Goal: Task Accomplishment & Management: Complete application form

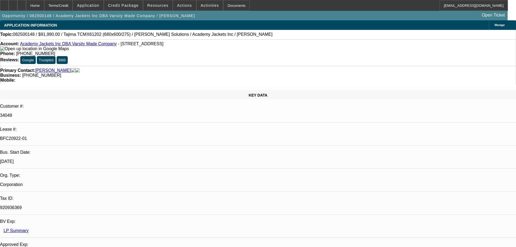
select select "0"
select select "2"
select select "0.1"
select select "4"
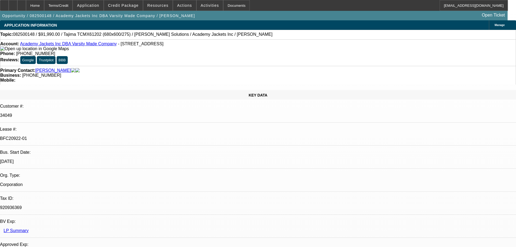
select select "0"
select select "2"
select select "0.1"
select select "4"
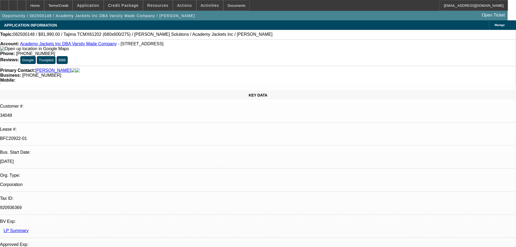
select select "0"
select select "2"
select select "0.1"
select select "4"
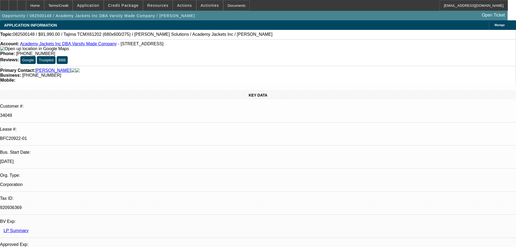
select select "0"
select select "2"
select select "0.1"
select select "4"
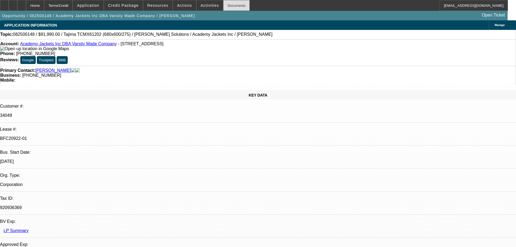
click at [229, 6] on div "Documents" at bounding box center [236, 5] width 27 height 11
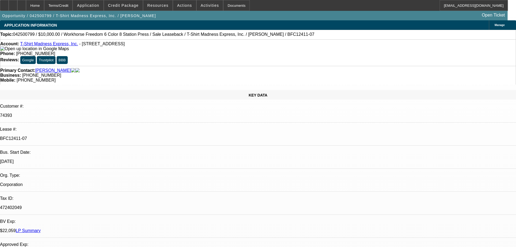
select select "0"
select select "2"
select select "0"
select select "2"
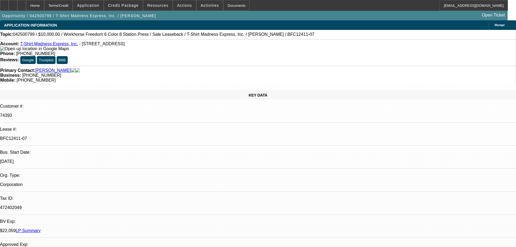
select select "0"
select select "2"
select select "0"
select select "2"
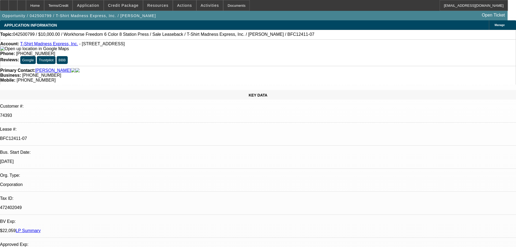
select select "0"
select select "2"
select select "0"
select select "2"
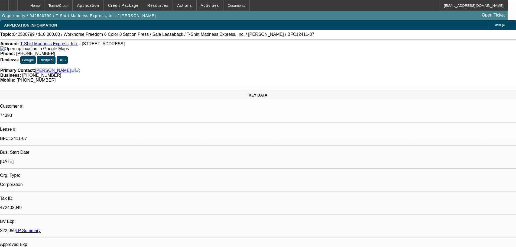
select select "0"
select select "2"
select select "0"
select select "2"
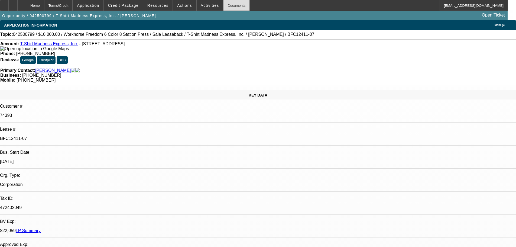
click at [223, 7] on div "Documents" at bounding box center [236, 5] width 27 height 11
click at [223, 5] on div "Documents" at bounding box center [236, 5] width 27 height 11
